Goal: Communication & Community: Connect with others

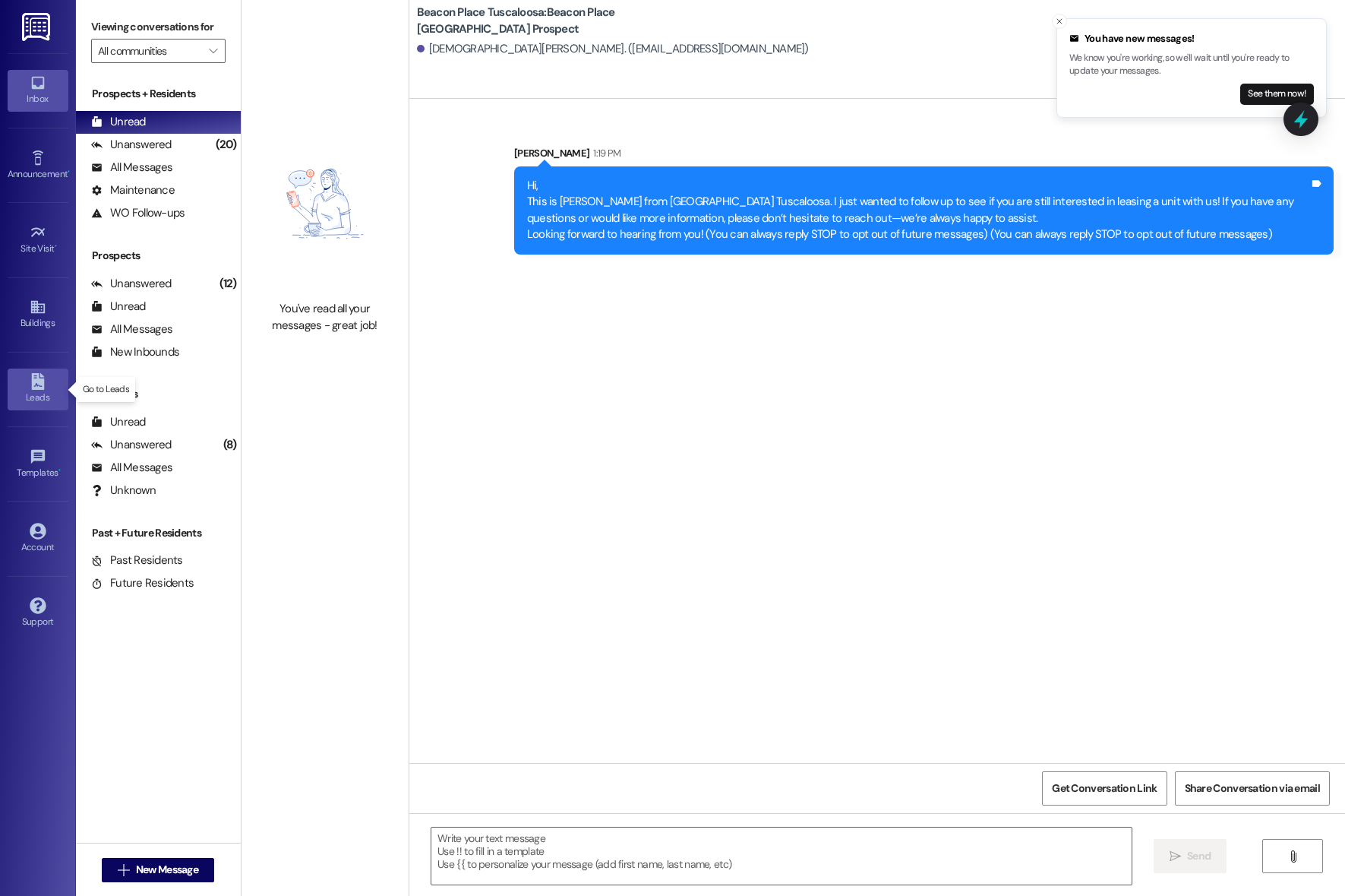
click at [27, 392] on div "Leads" at bounding box center [38, 397] width 76 height 15
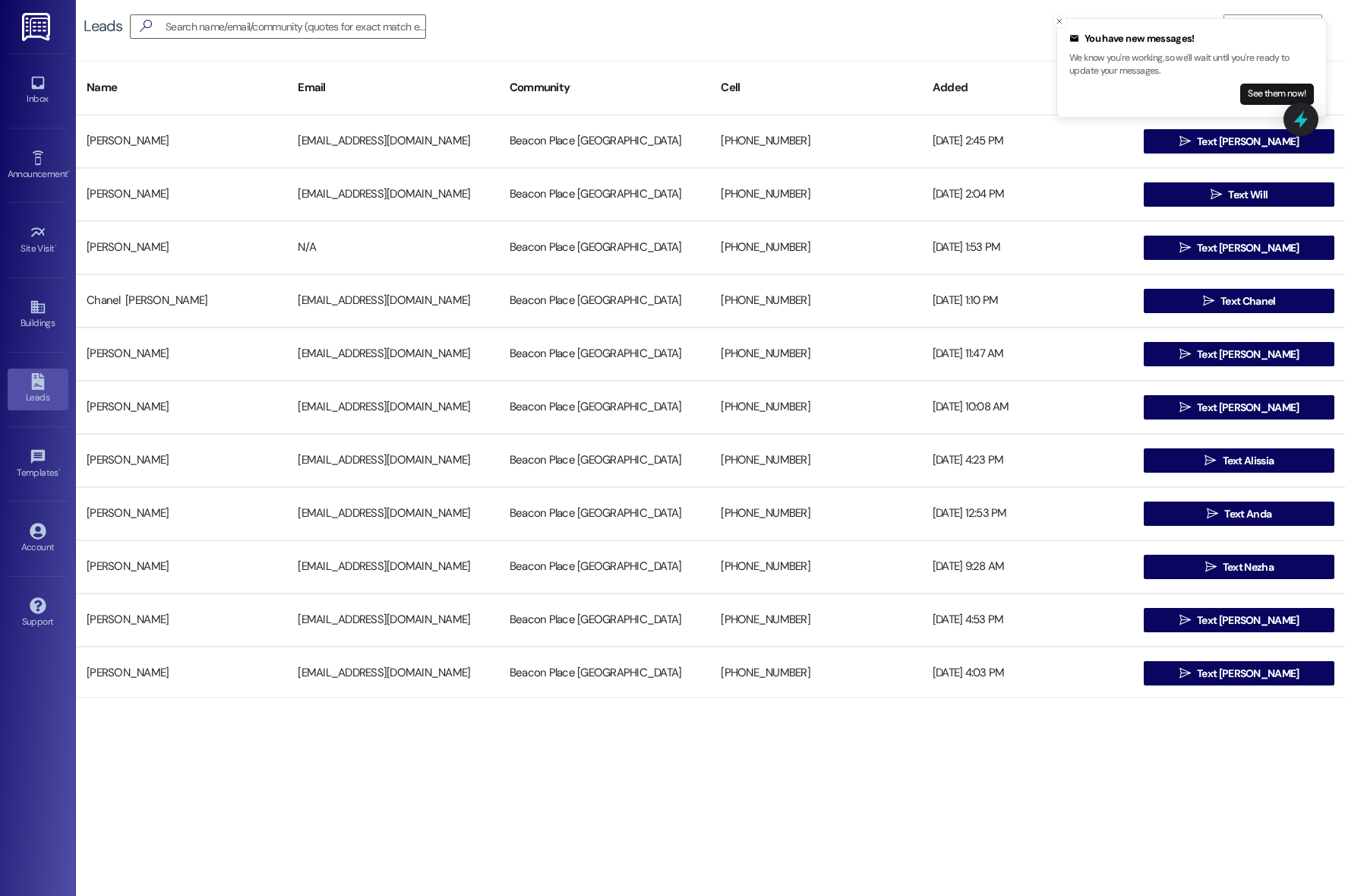
click at [341, 11] on div "Leads   Add Leads" at bounding box center [710, 26] width 1269 height 53
click at [332, 30] on input at bounding box center [285, 26] width 281 height 21
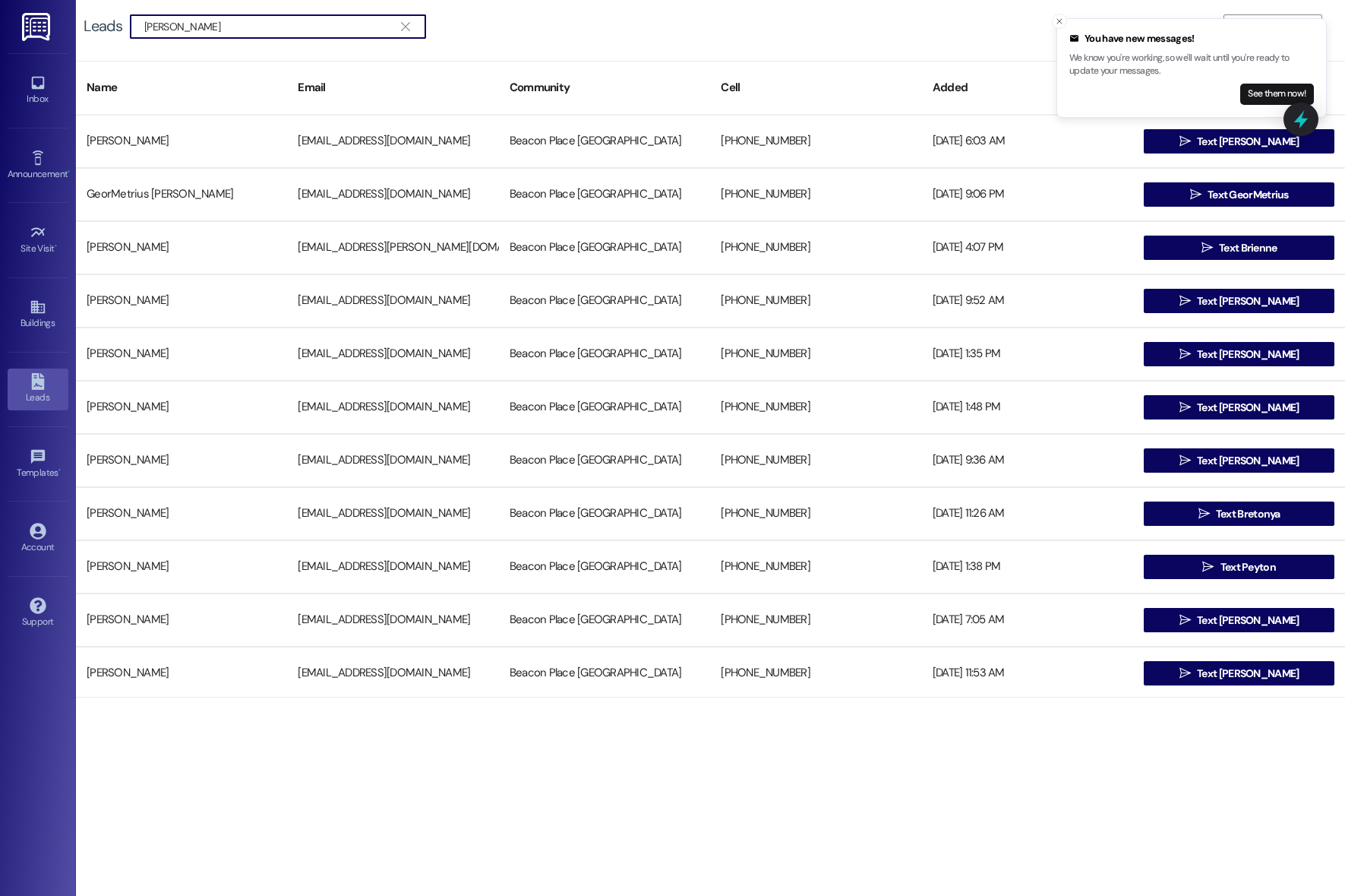
type input "[PERSON_NAME]"
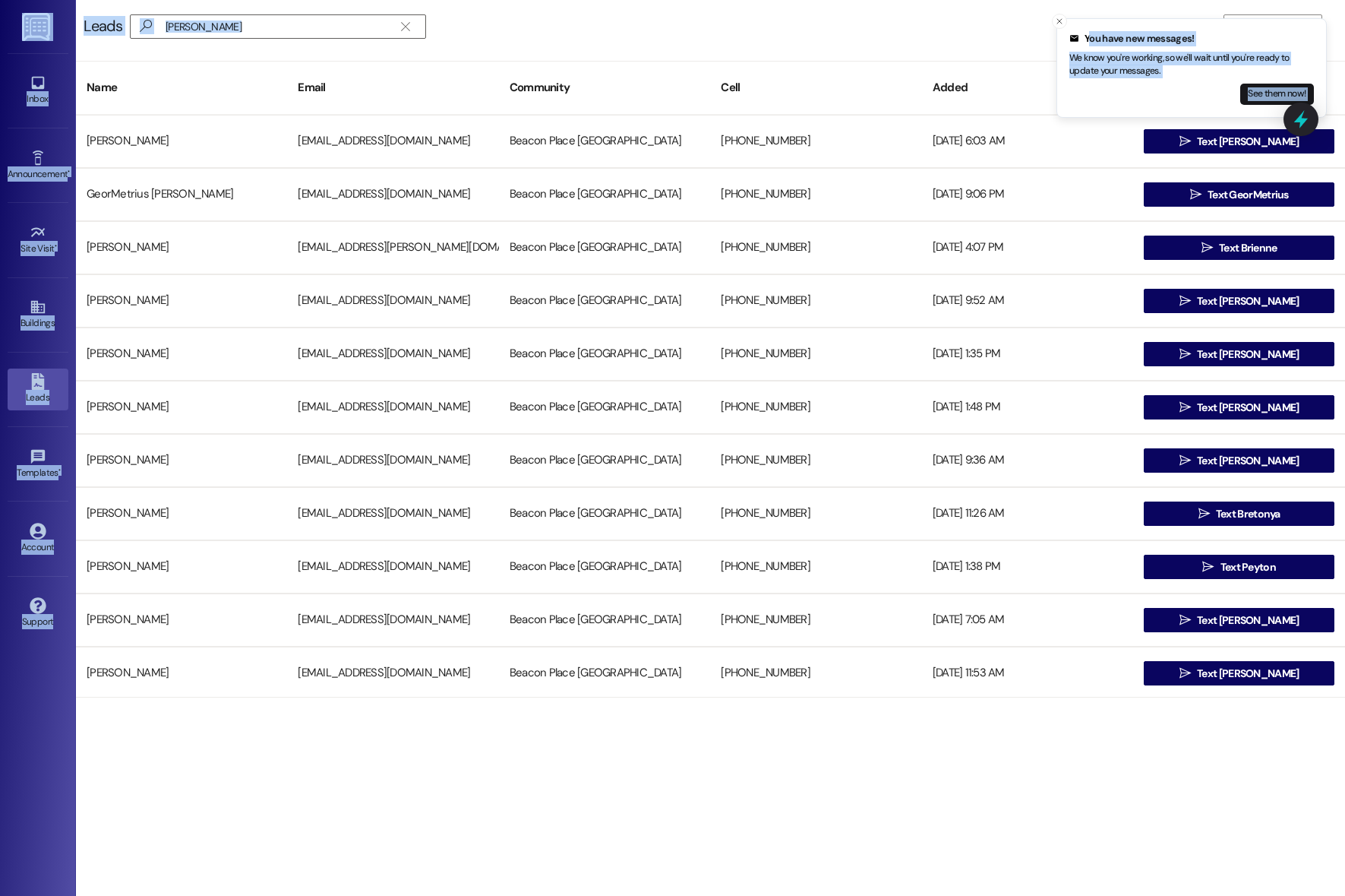
drag, startPoint x: 975, startPoint y: 6, endPoint x: 897, endPoint y: -4, distance: 78.6
click at [897, 0] on html "You have new messages! We know you're working, so we'll wait until you're ready…" at bounding box center [672, 448] width 1345 height 896
click at [10, 32] on div "Inbox Go to Inbox Announcement • Send A Text Announcement Site Visit • Go to Si…" at bounding box center [38, 448] width 76 height 896
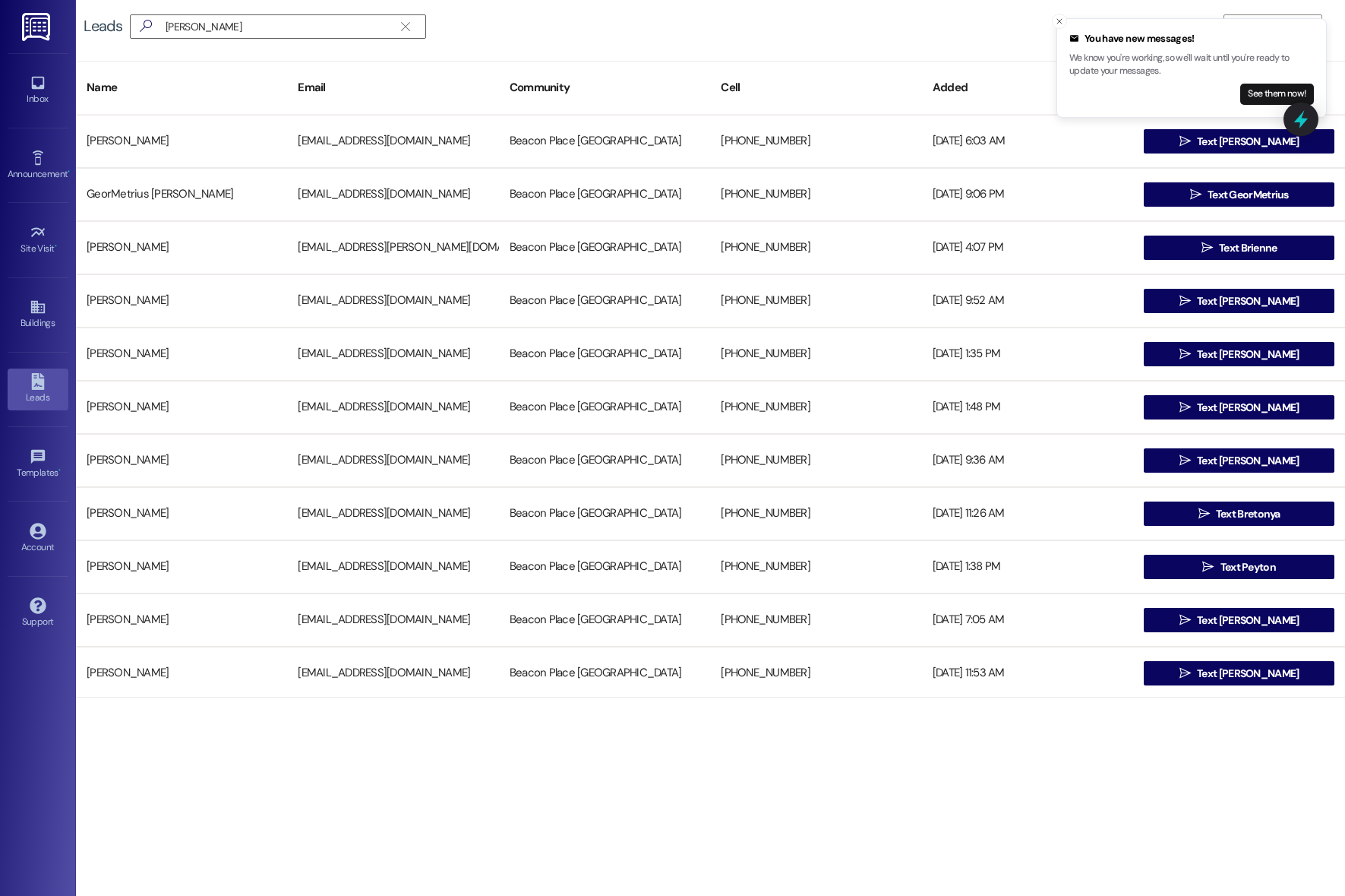
click at [18, 32] on link at bounding box center [37, 26] width 49 height 53
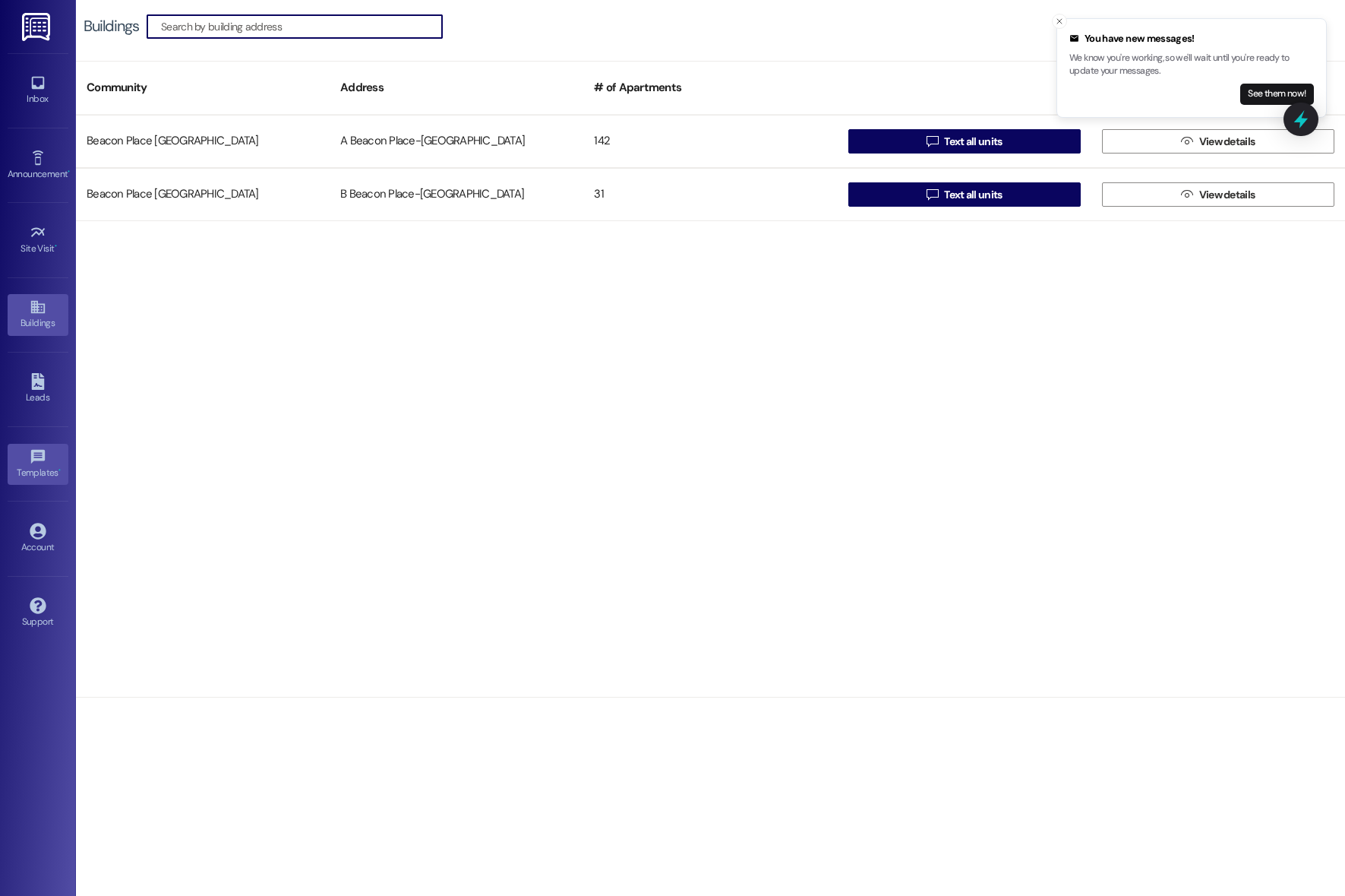
click at [30, 459] on icon at bounding box center [38, 456] width 17 height 17
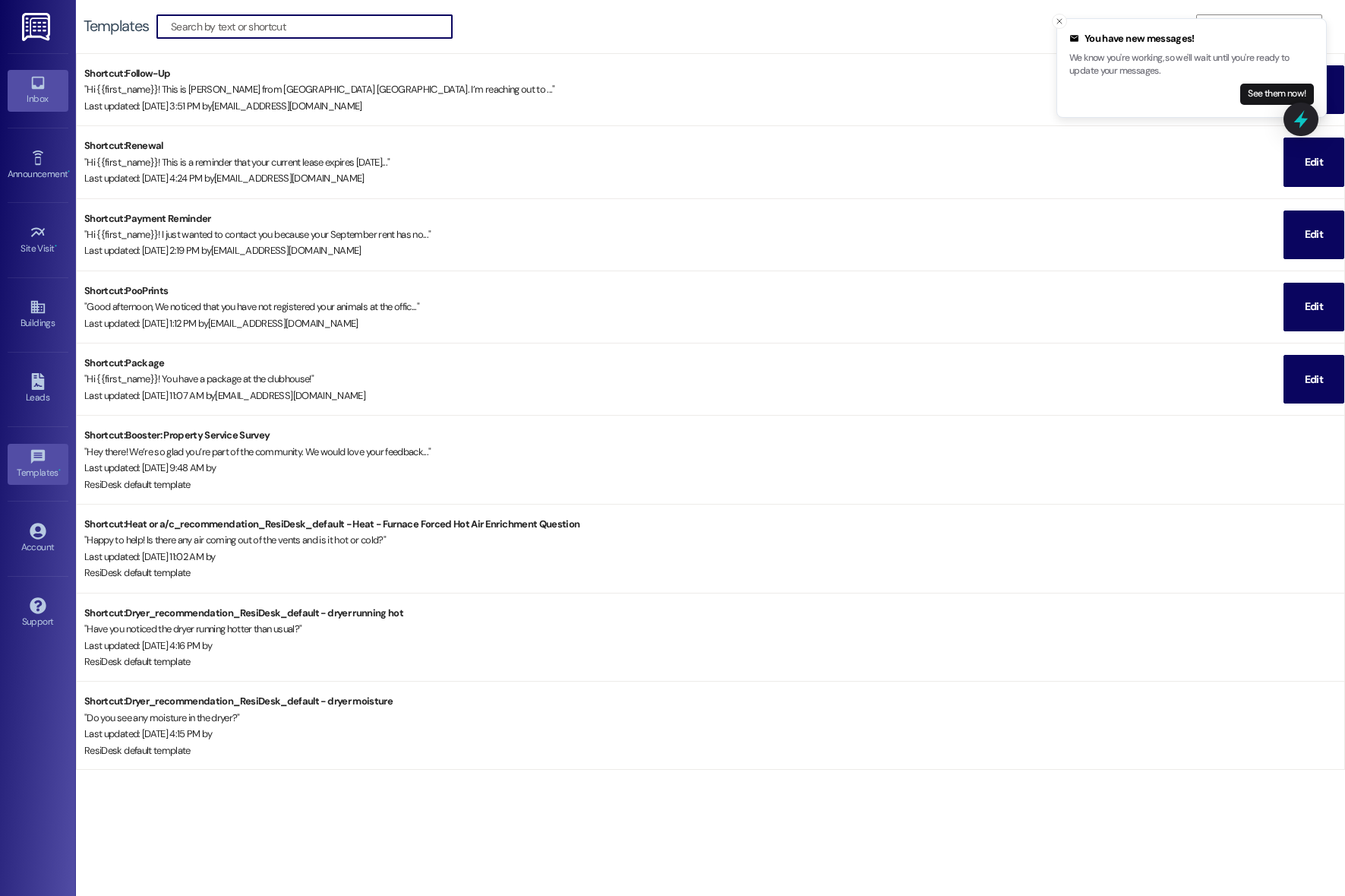
click at [41, 90] on icon at bounding box center [38, 82] width 17 height 17
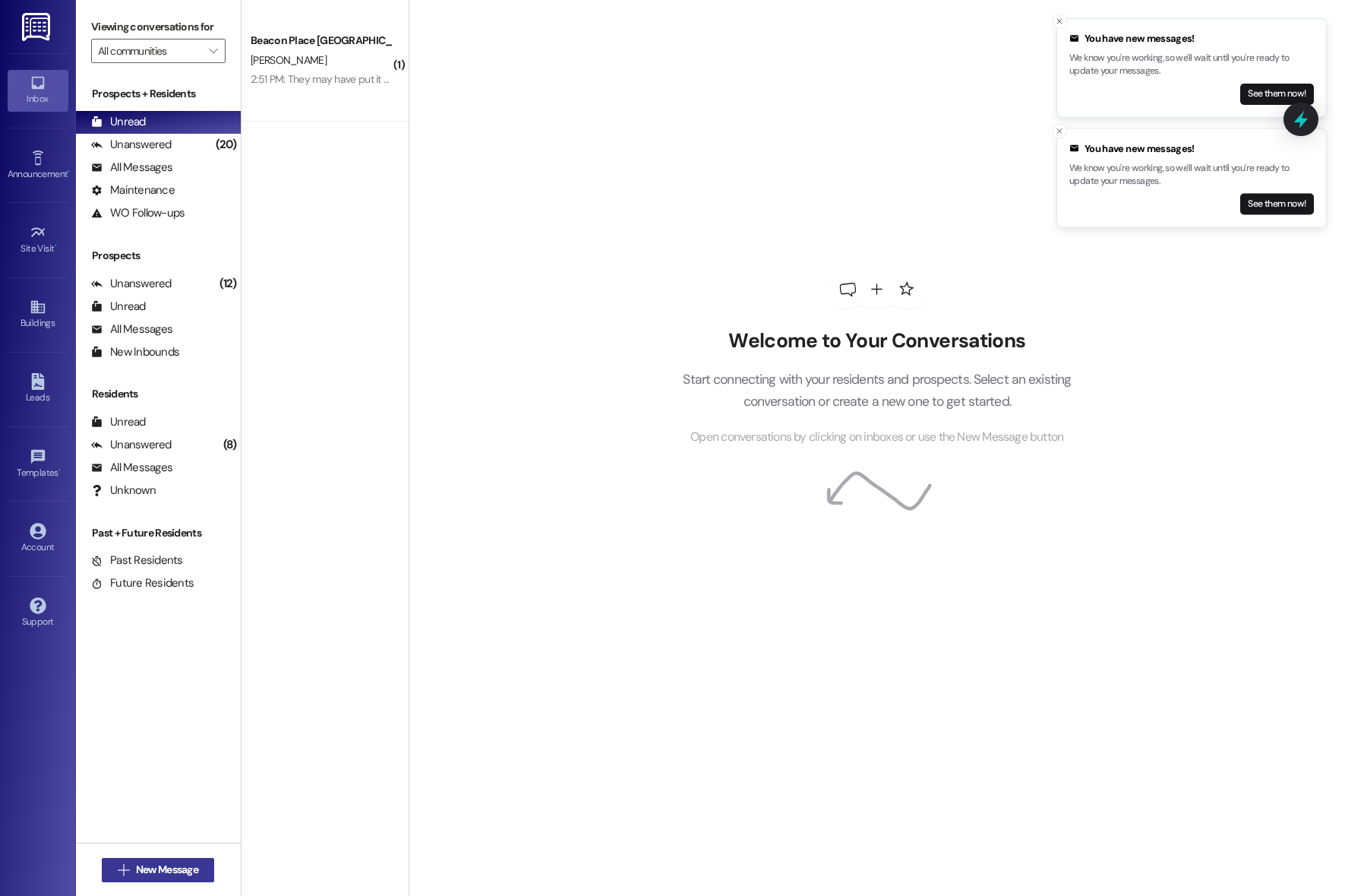
click at [181, 869] on span "New Message" at bounding box center [167, 869] width 62 height 16
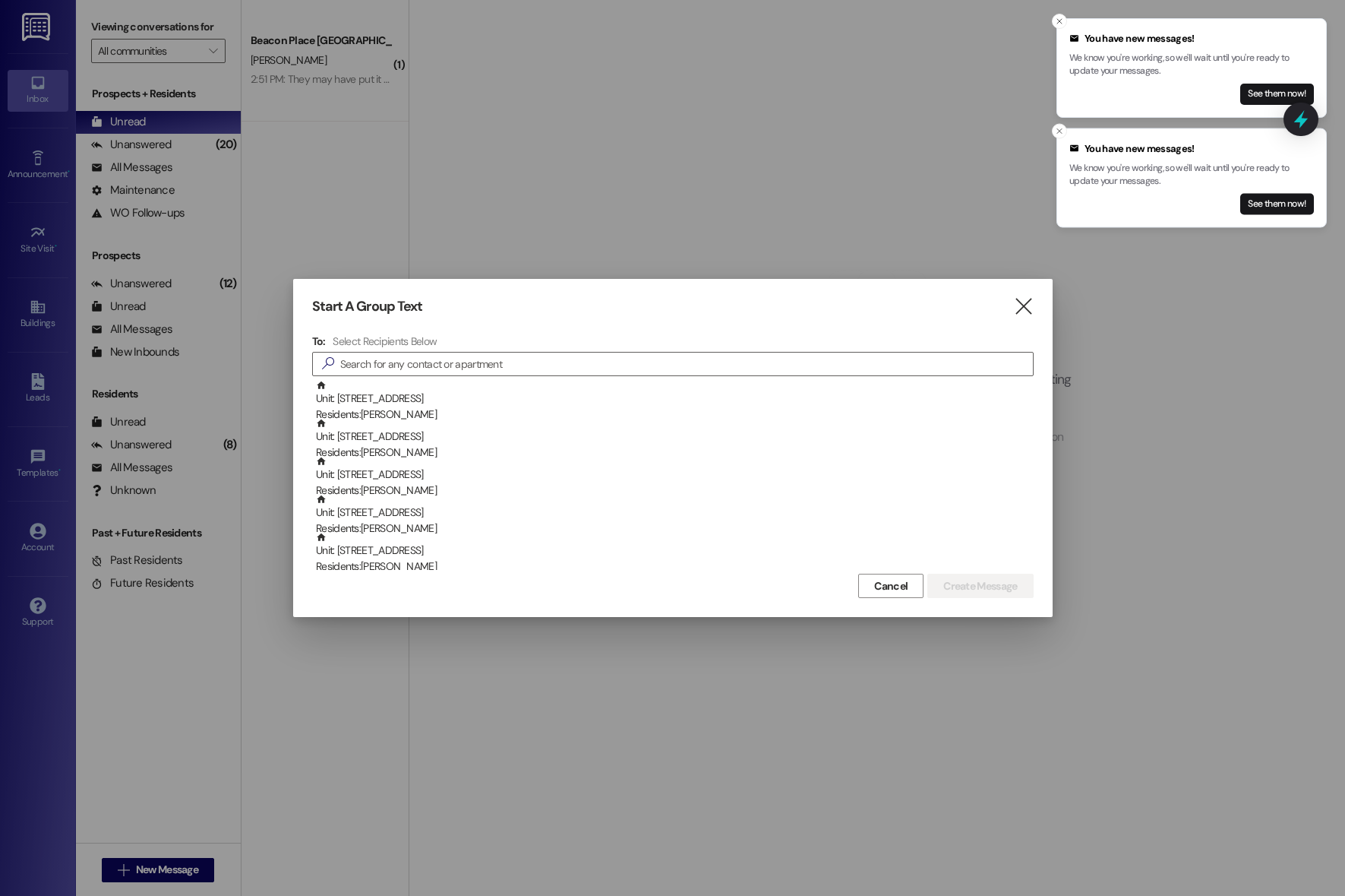
click at [479, 344] on div "Select Recipients Below" at bounding box center [674, 341] width 684 height 14
drag, startPoint x: 464, startPoint y: 330, endPoint x: 458, endPoint y: 341, distance: 12.5
click at [464, 332] on div "Start A Group Text  To: Select Recipients Below  Unit: 303 - [GEOGRAPHIC_DATA…" at bounding box center [673, 447] width 760 height 338
click at [455, 354] on input at bounding box center [687, 364] width 692 height 21
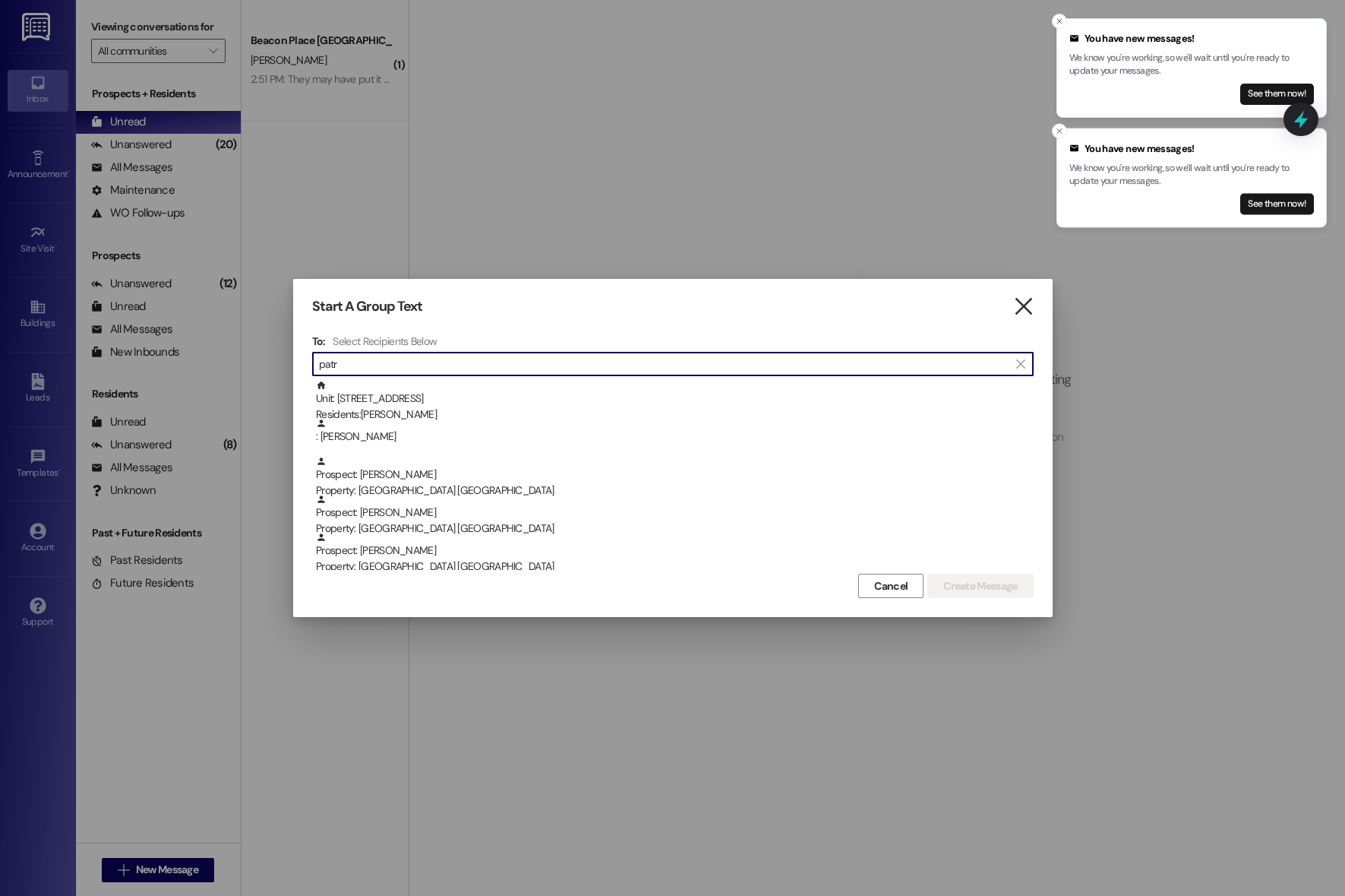
type input "patr"
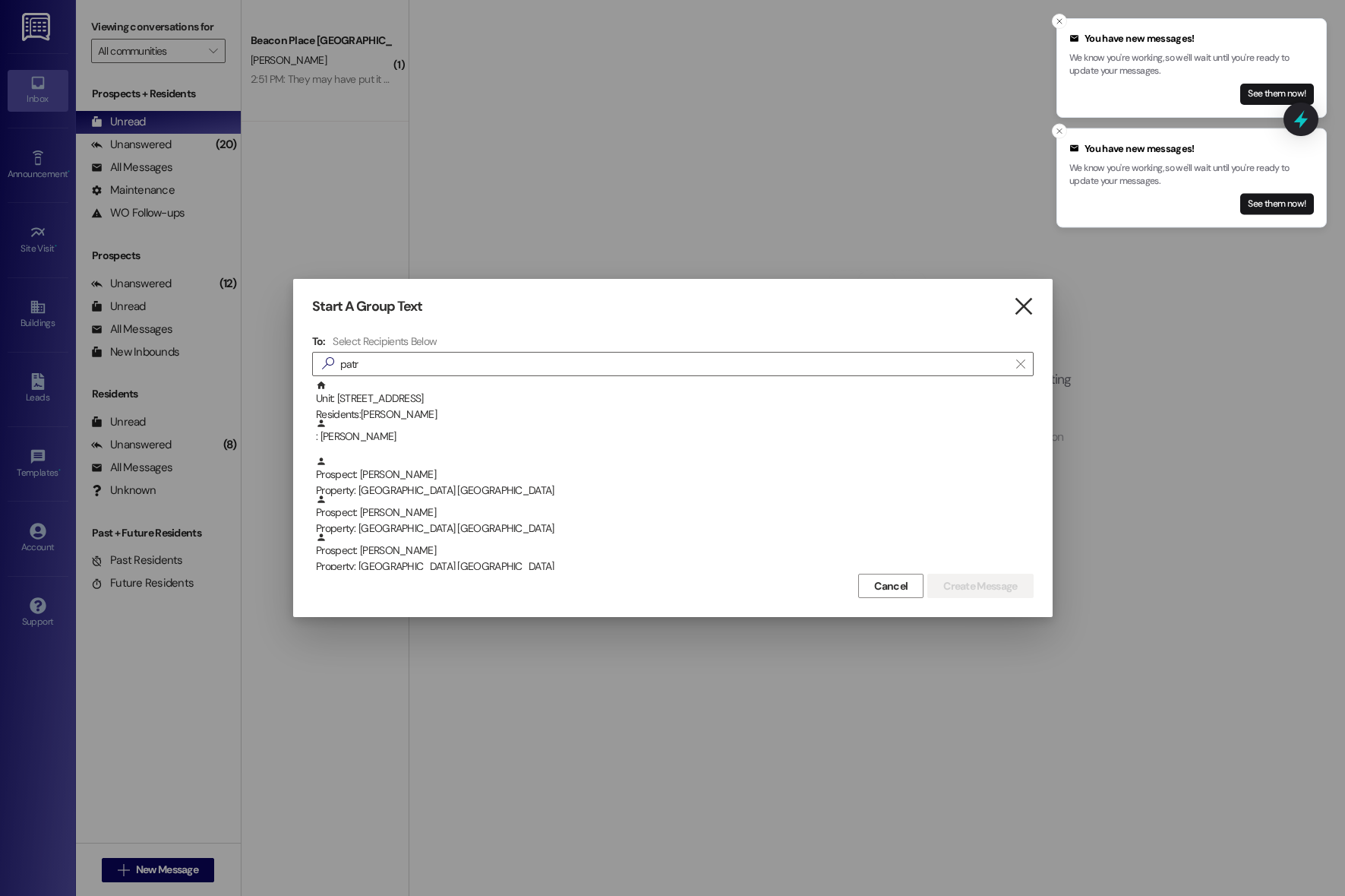
click at [1026, 299] on icon "" at bounding box center [1024, 306] width 20 height 16
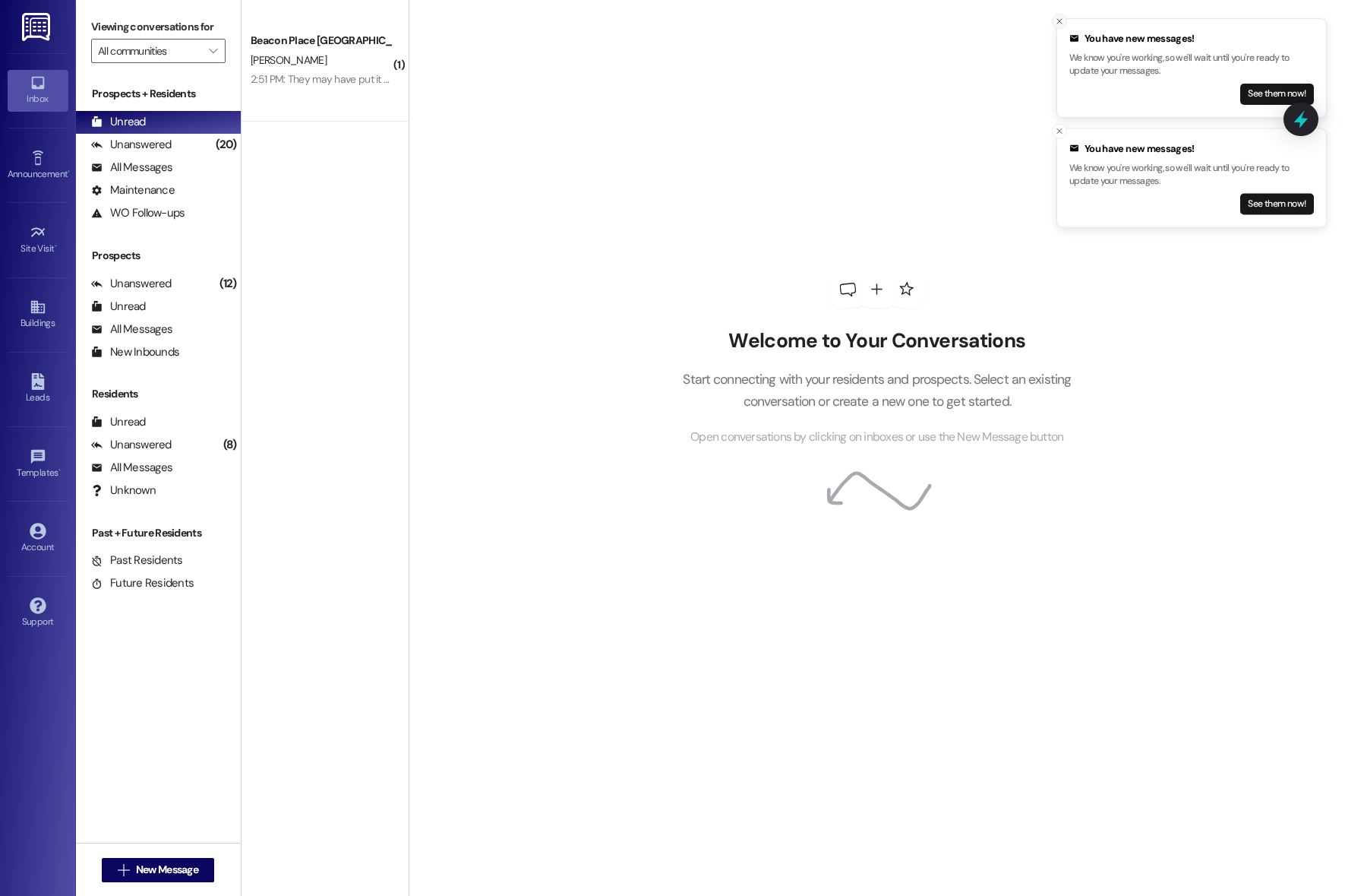
click at [1064, 22] on icon "Close toast" at bounding box center [1060, 21] width 9 height 9
click at [1060, 24] on icon "Close toast" at bounding box center [1060, 21] width 9 height 9
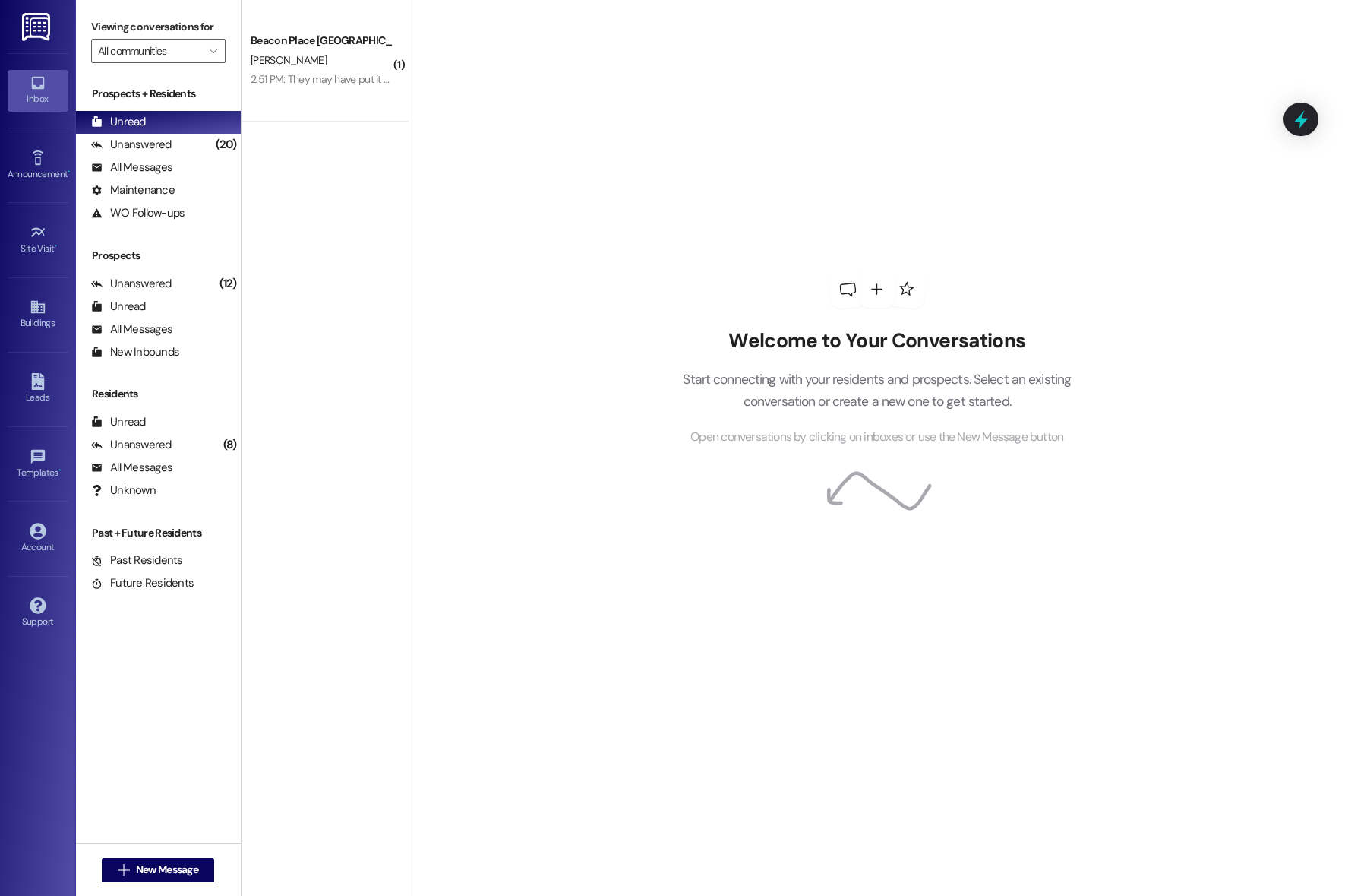
click at [28, 488] on div "Templates • Go to Templates" at bounding box center [38, 463] width 61 height 74
click at [40, 176] on div "Announcement •" at bounding box center [38, 174] width 76 height 15
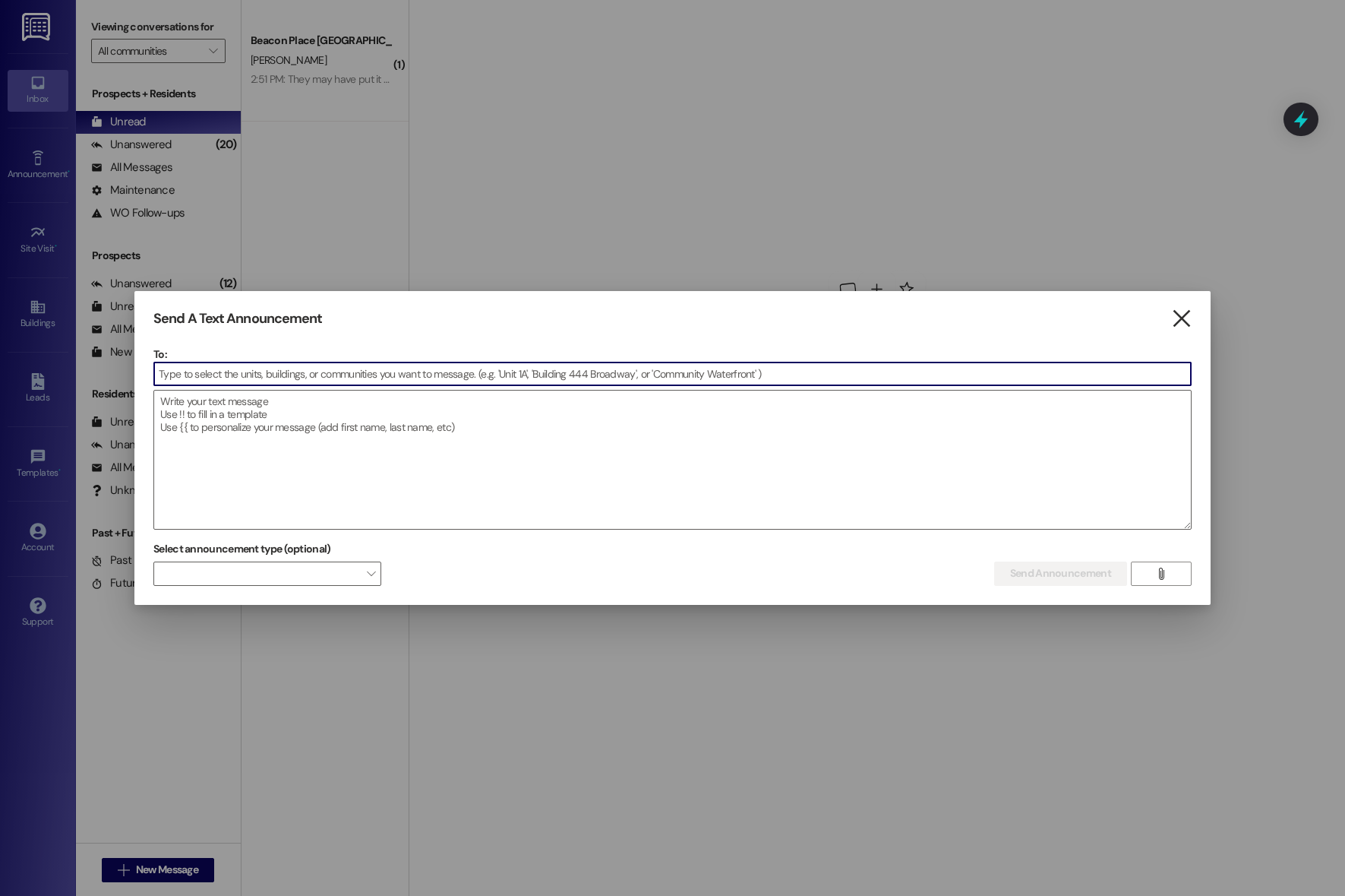
click at [1189, 311] on icon "" at bounding box center [1182, 318] width 20 height 16
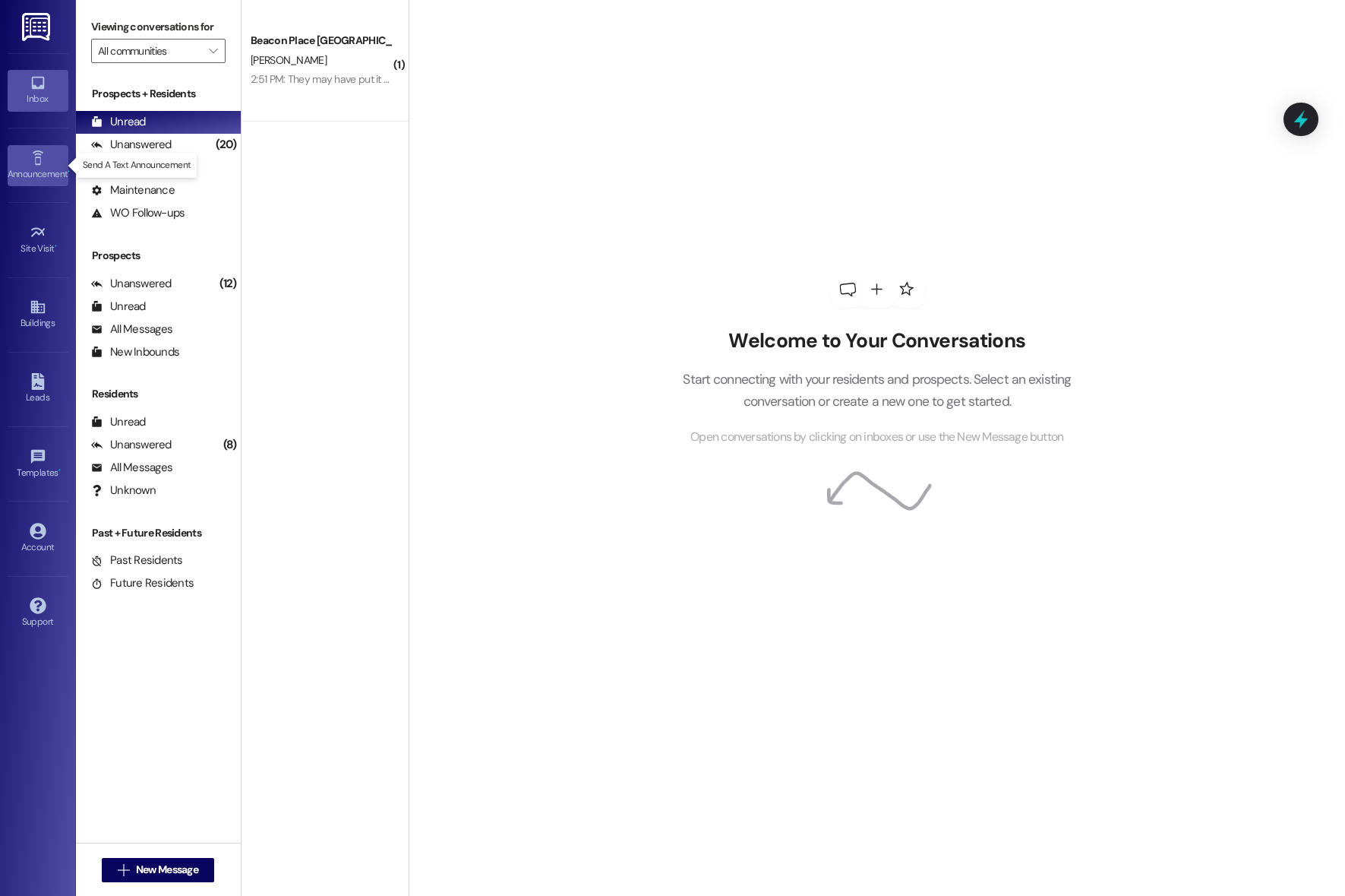
click at [66, 171] on div "Announcement •" at bounding box center [38, 174] width 76 height 15
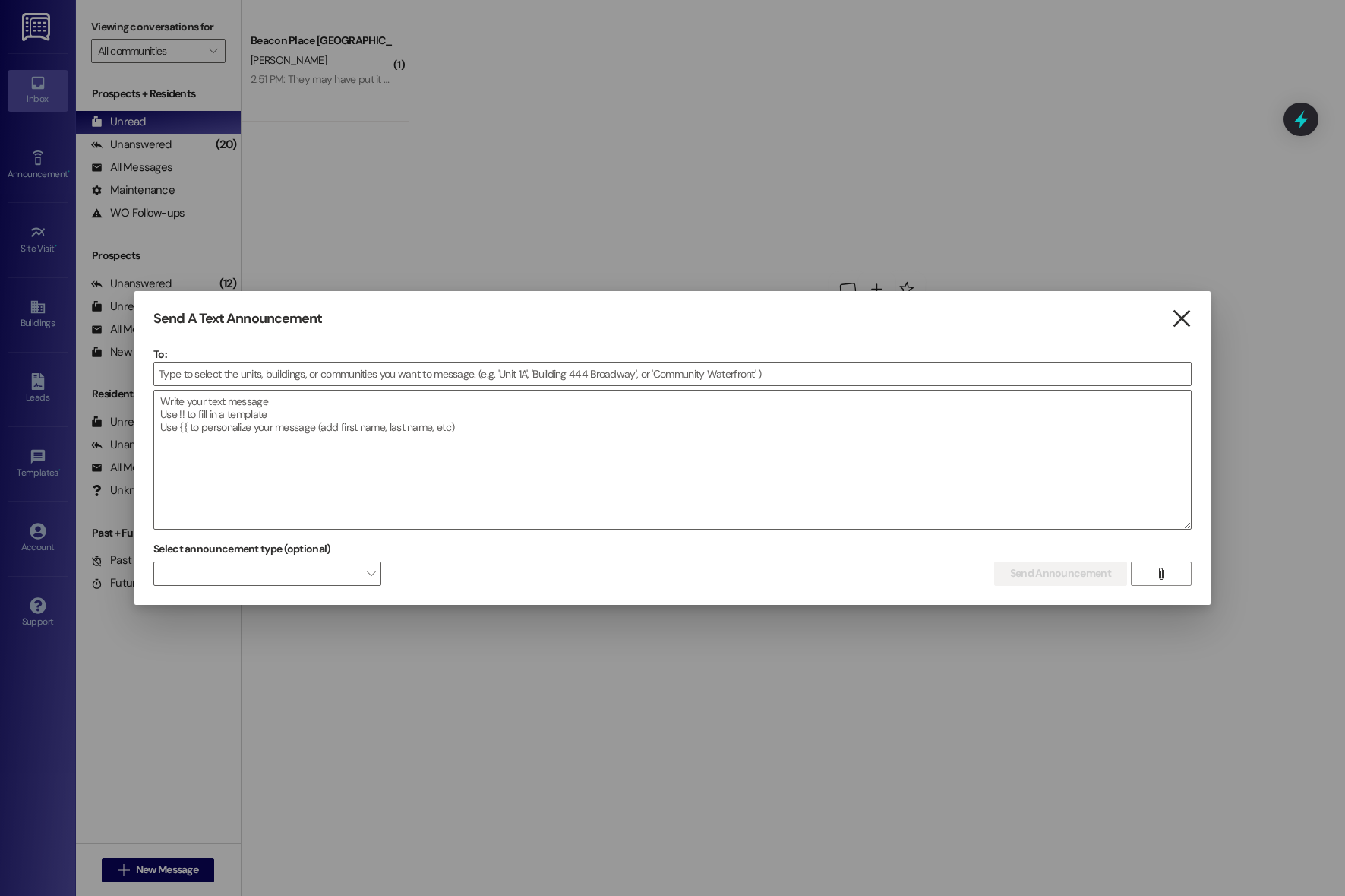
click at [1176, 330] on div "Send A Text Announcement  To:  Drop image file here Select announcement type …" at bounding box center [672, 447] width 1077 height 314
click at [1188, 317] on icon "" at bounding box center [1182, 318] width 20 height 16
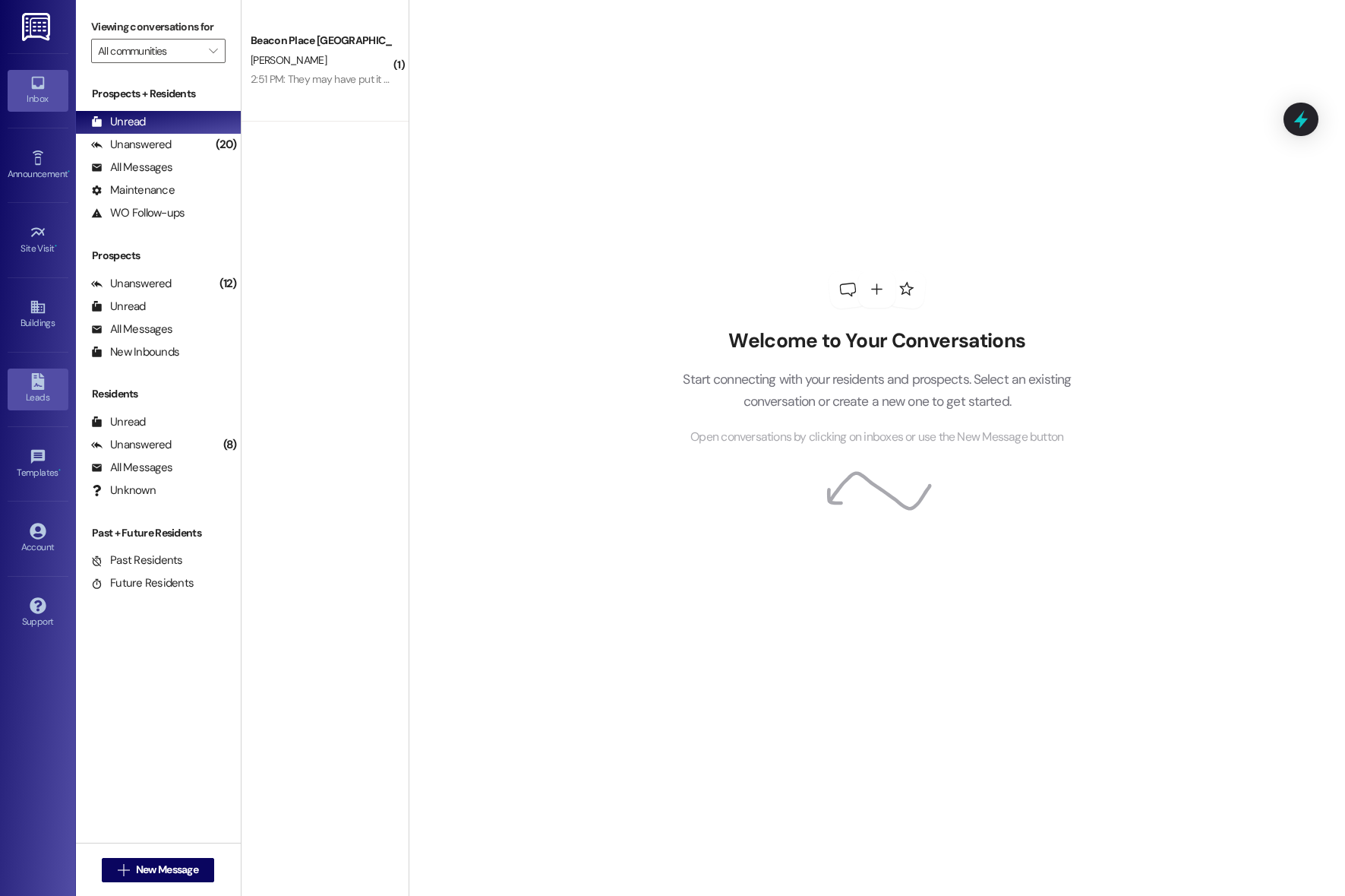
click at [21, 375] on link "Leads" at bounding box center [38, 389] width 61 height 41
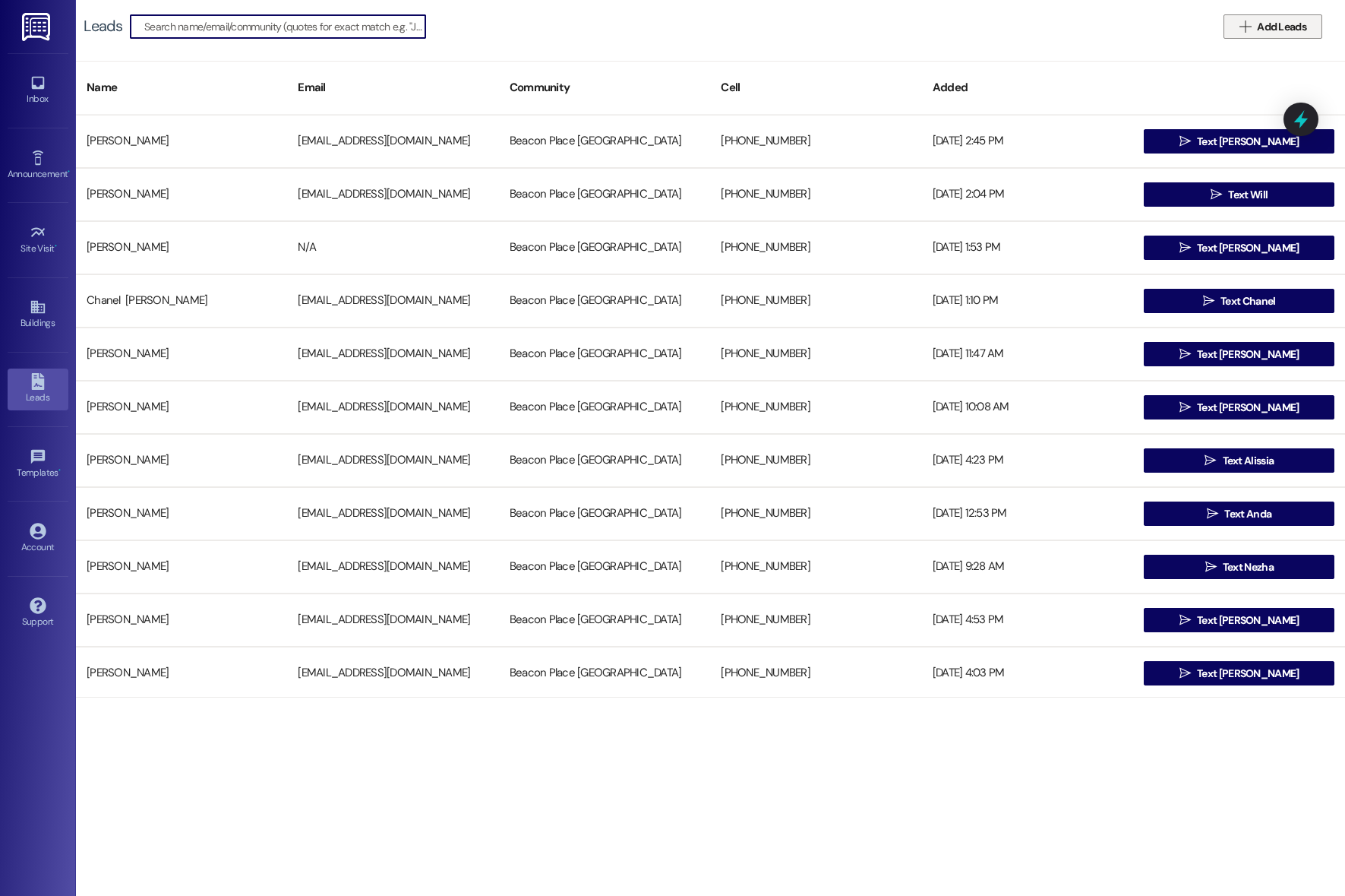
click at [1264, 31] on span "Add Leads" at bounding box center [1281, 27] width 49 height 16
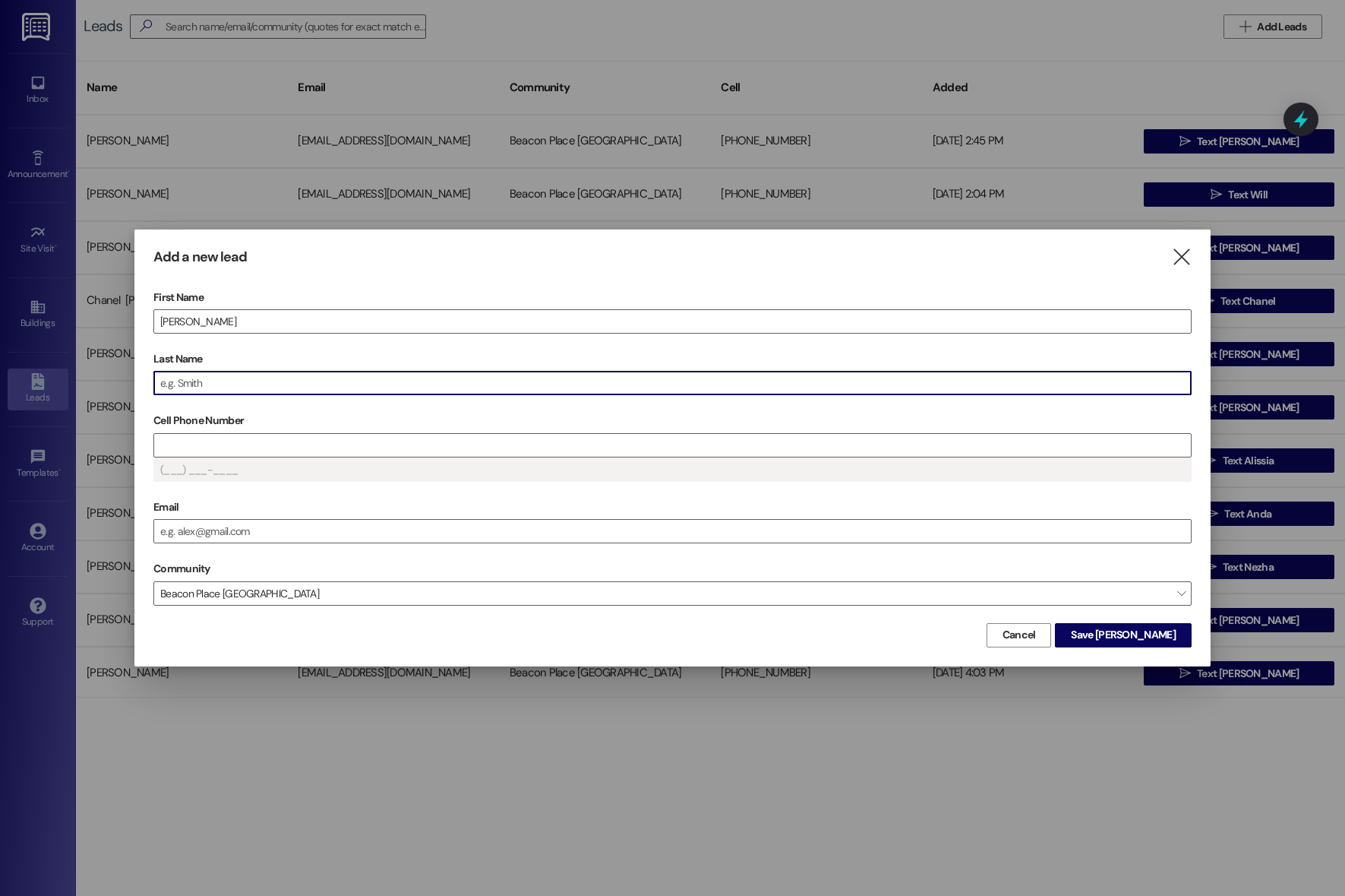
click at [343, 377] on input "Last Name" at bounding box center [673, 382] width 1037 height 23
click at [529, 436] on input "Cell Phone Number" at bounding box center [673, 445] width 1037 height 23
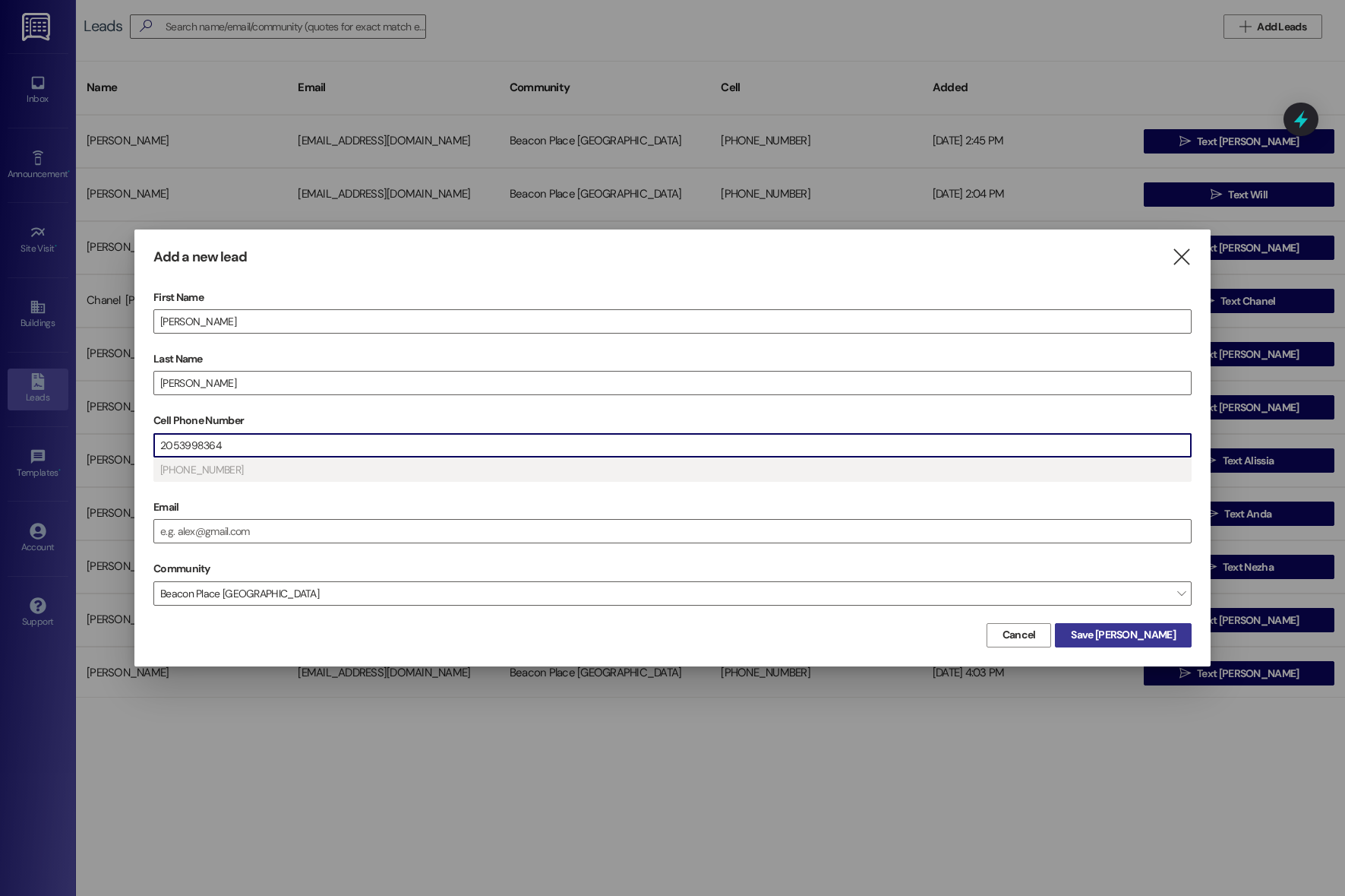
click at [1113, 634] on span "Save [PERSON_NAME]" at bounding box center [1123, 634] width 104 height 16
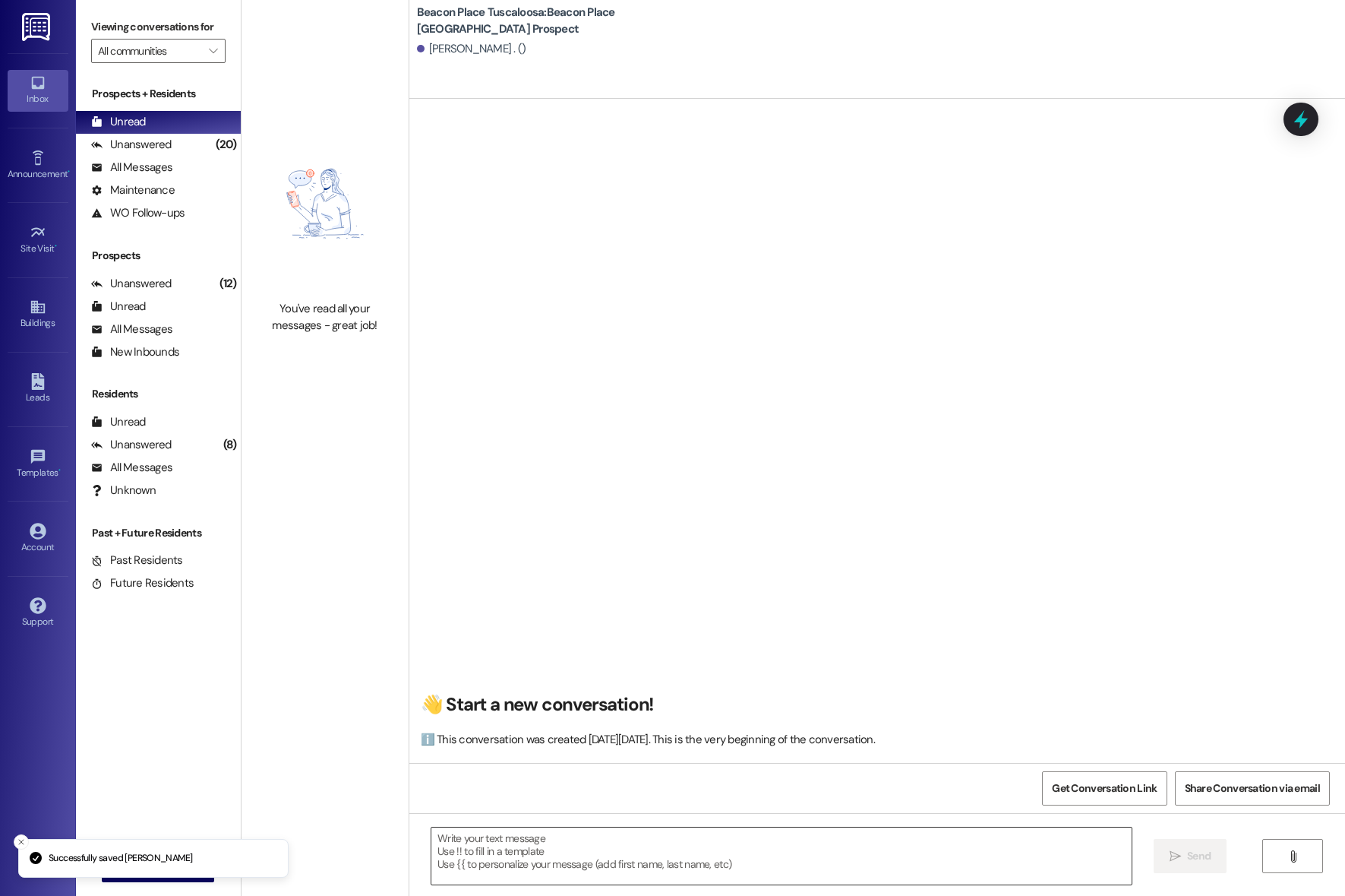
click at [788, 828] on textarea at bounding box center [781, 856] width 701 height 57
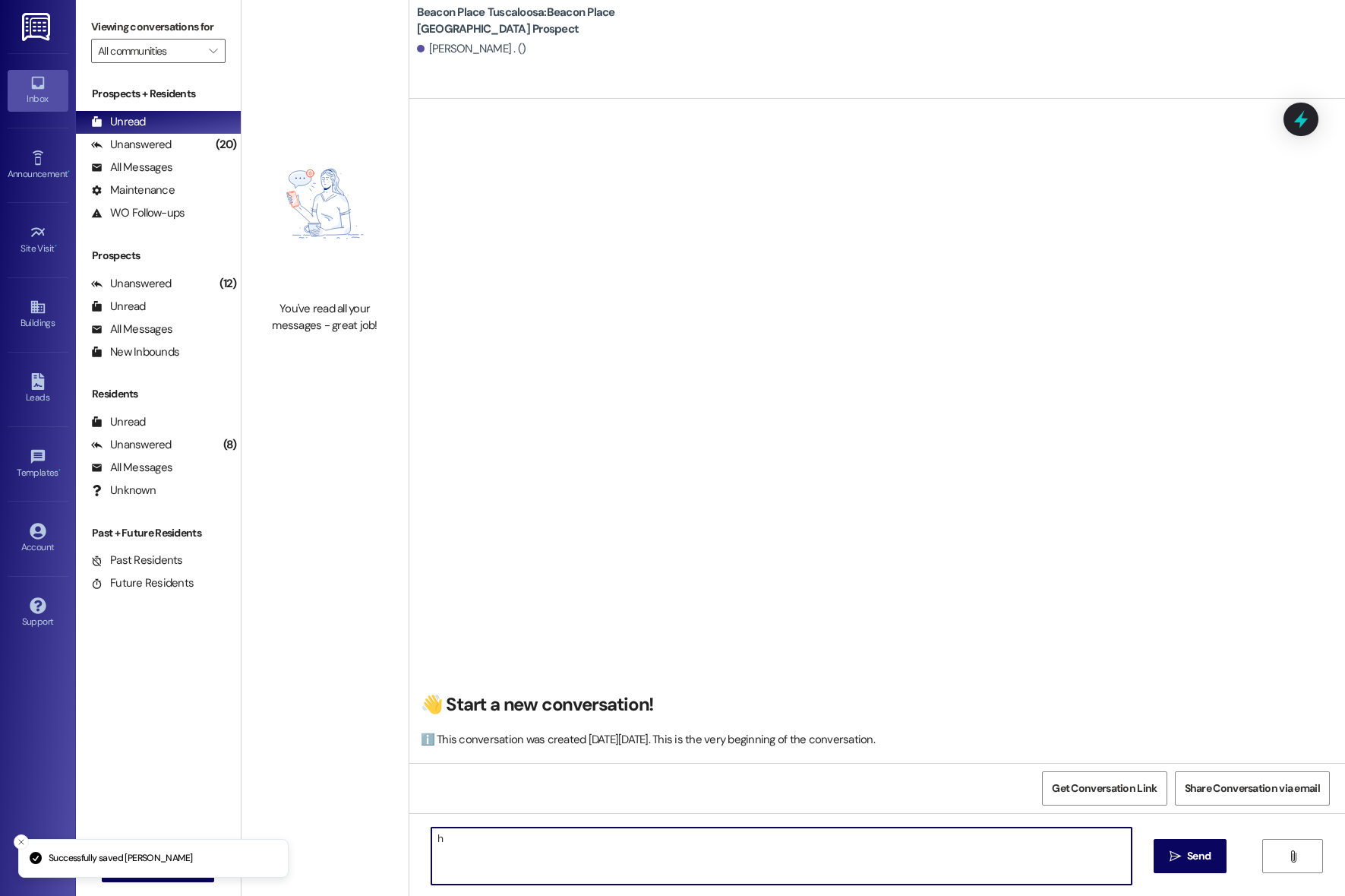
type textarea "h"
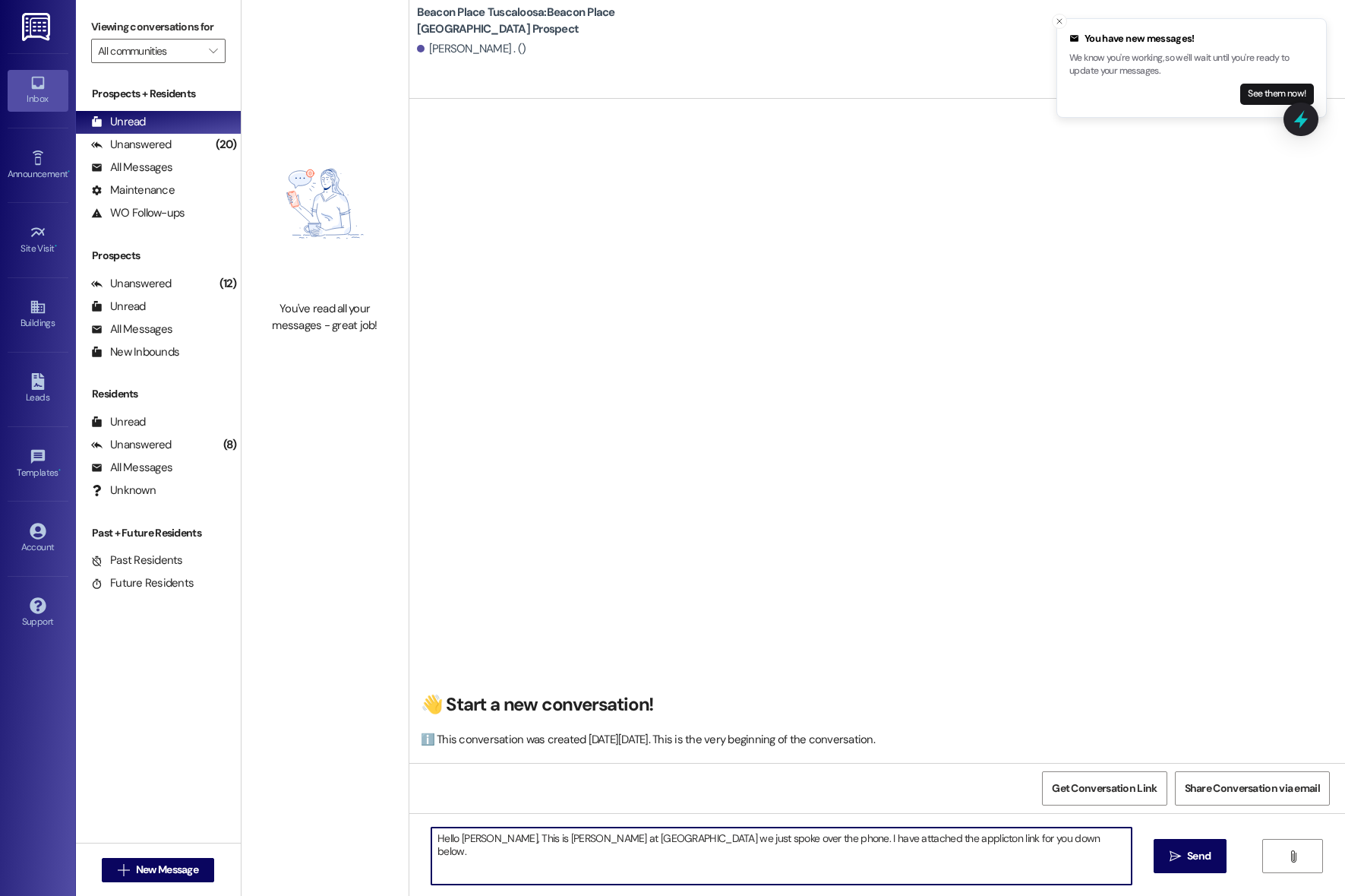
drag, startPoint x: 998, startPoint y: 833, endPoint x: 490, endPoint y: 815, distance: 508.3
click at [490, 815] on div "Hello [PERSON_NAME], This is [PERSON_NAME] at [GEOGRAPHIC_DATA] we just spoke o…" at bounding box center [877, 869] width 936 height 114
type textarea "Hello [PERSON_NAME], This is [PERSON_NAME] at [GEOGRAPHIC_DATA] we just spoke o…"
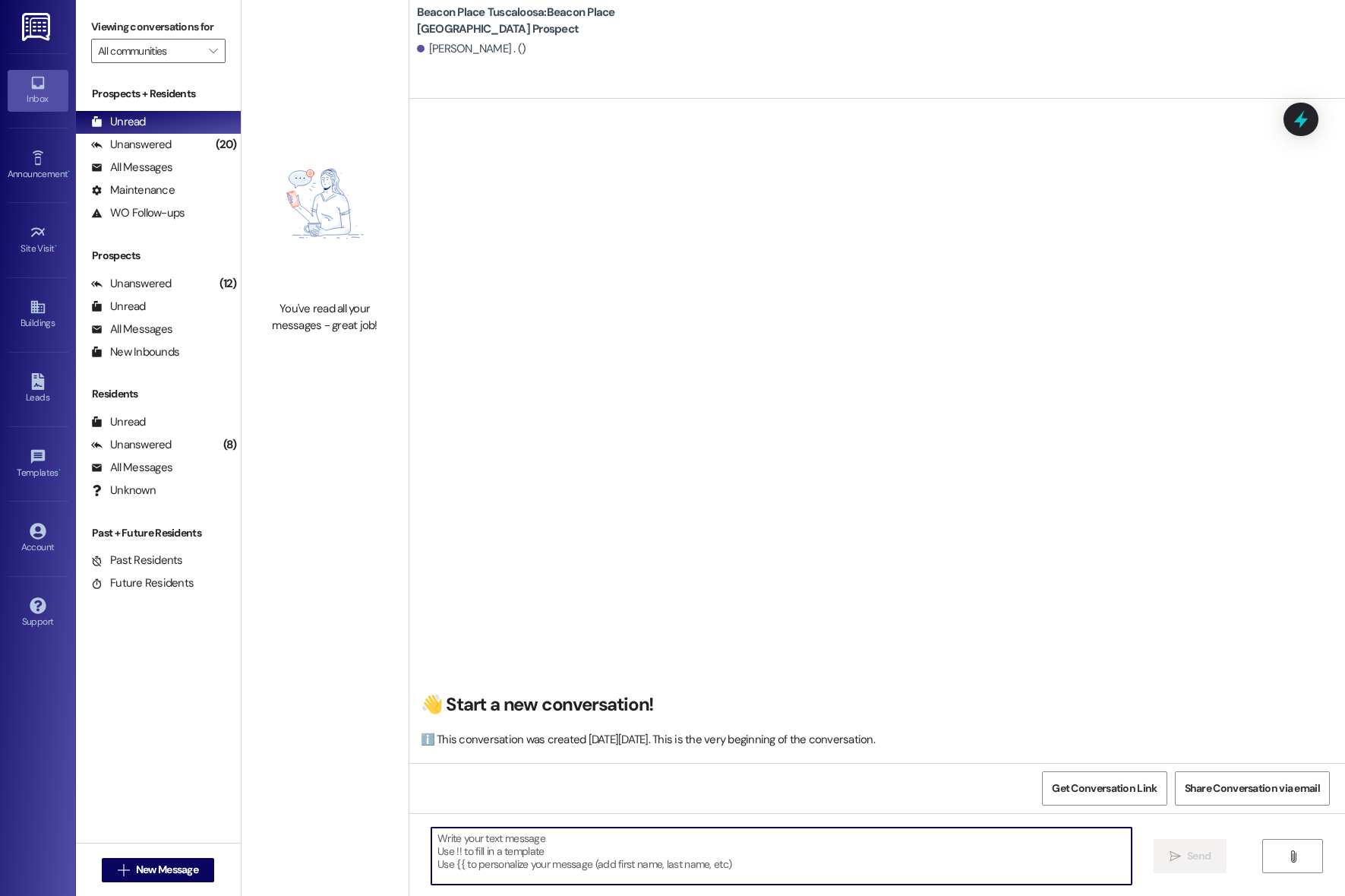
paste textarea "Hello [PERSON_NAME], This is [PERSON_NAME] from [GEOGRAPHIC_DATA]. It was a ple…"
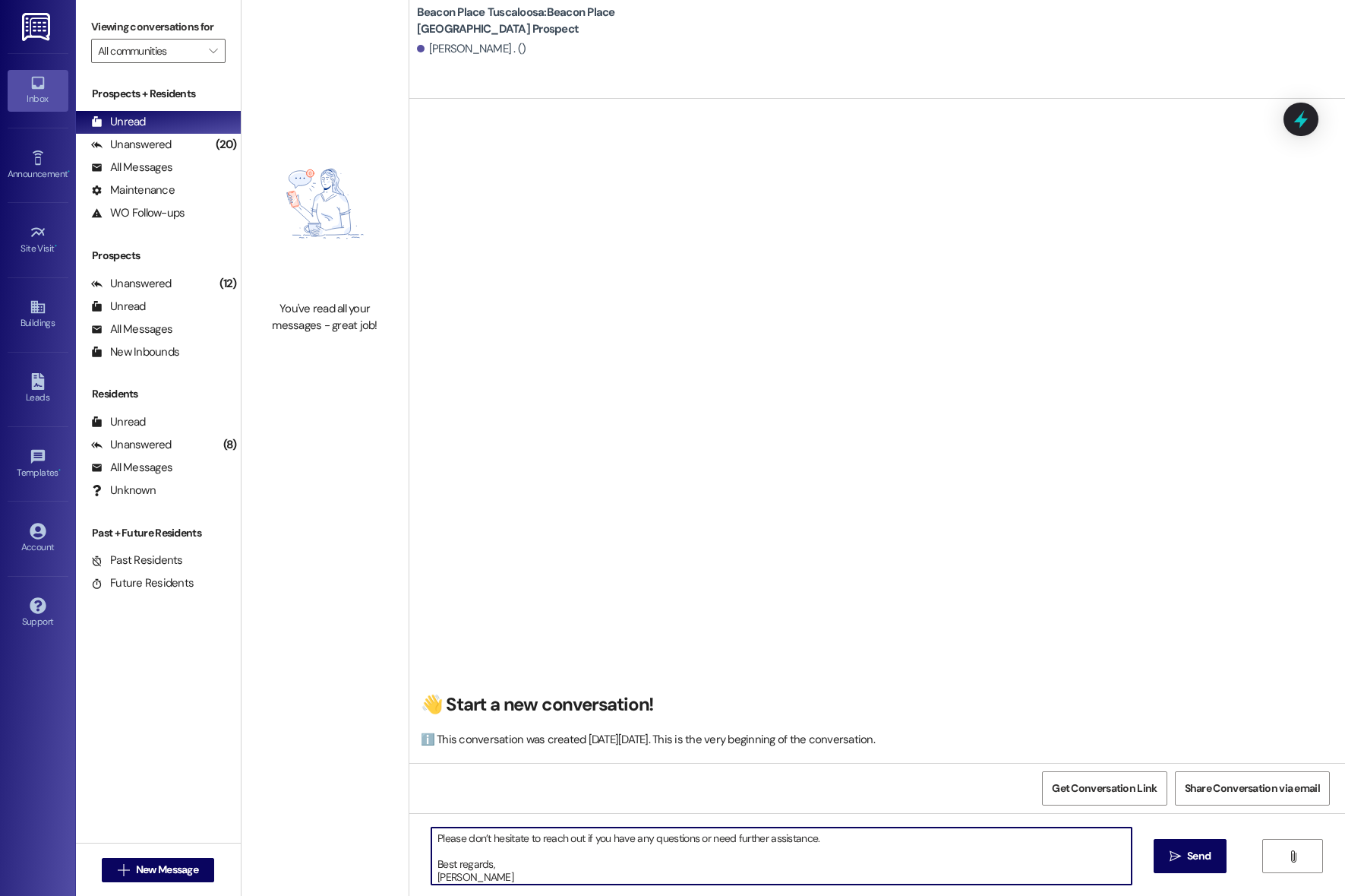
scroll to position [68, 0]
paste textarea "[URL][DOMAIN_NAME]"
type textarea "Hello [PERSON_NAME], This is [PERSON_NAME] from [GEOGRAPHIC_DATA]. It was a ple…"
click at [1184, 854] on span "Send" at bounding box center [1199, 855] width 30 height 16
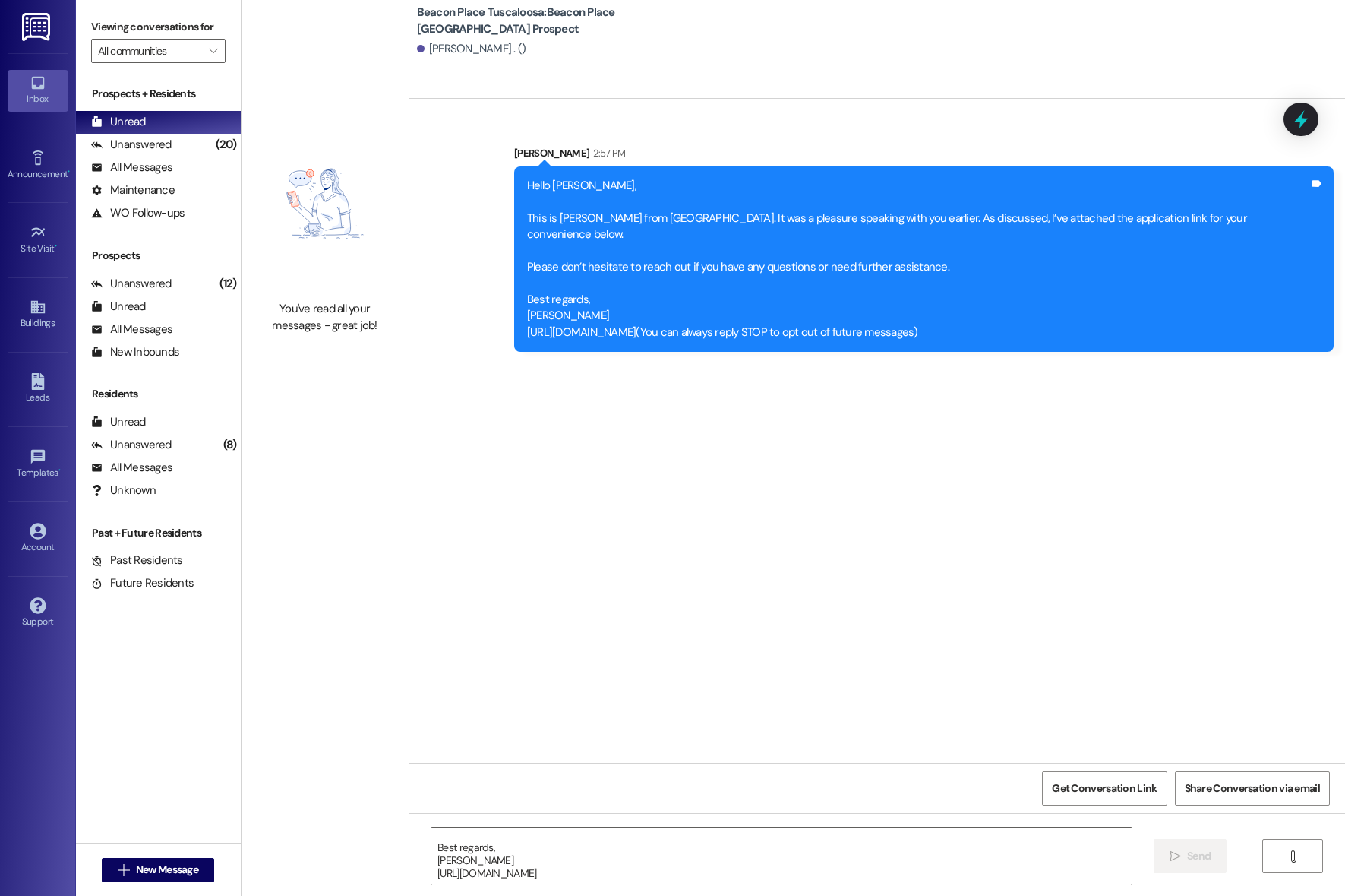
scroll to position [0, 0]
